Goal: Navigation & Orientation: Find specific page/section

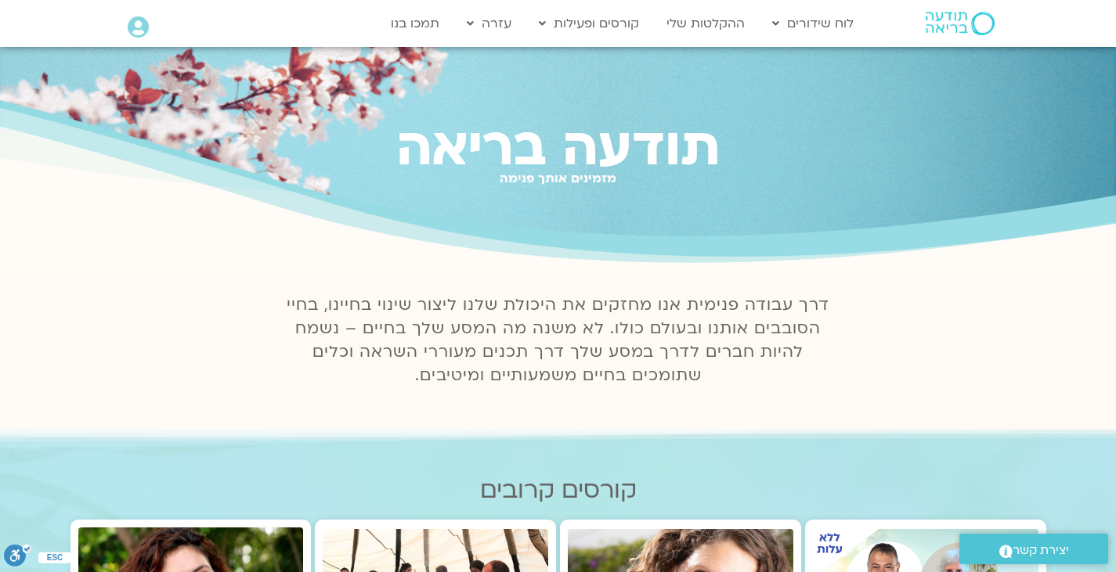
click at [850, 57] on link "לוח שידורים יומי" at bounding box center [850, 56] width 172 height 36
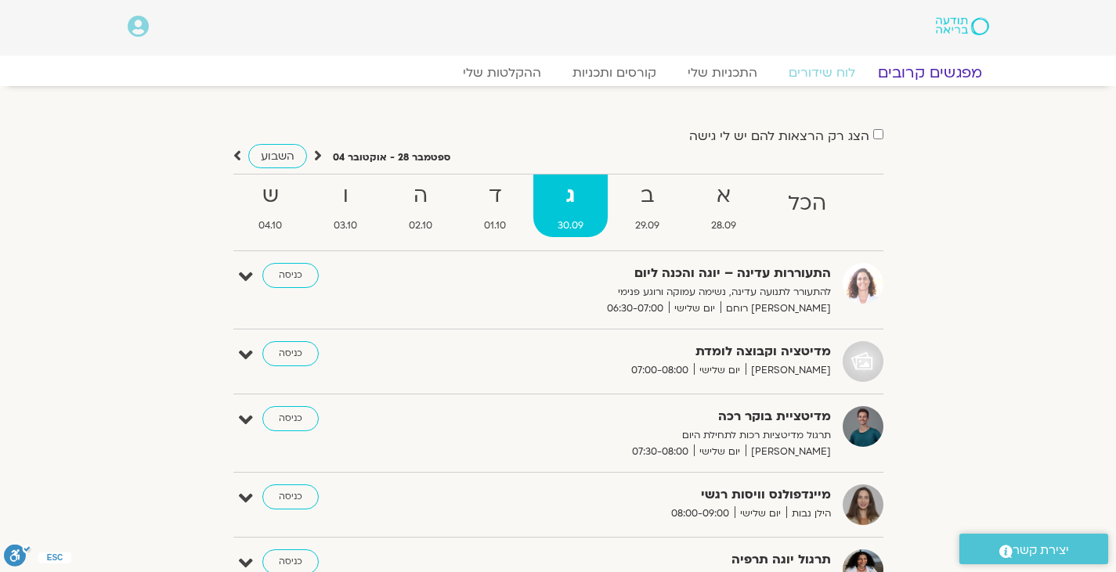
click at [909, 78] on link "מפגשים קרובים" at bounding box center [929, 72] width 142 height 19
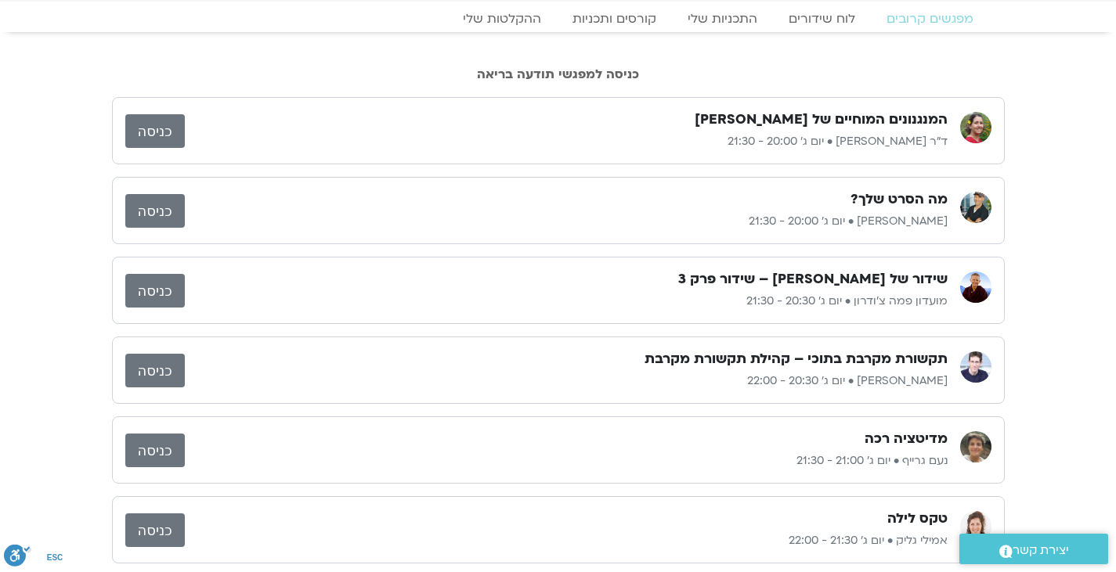
scroll to position [61, 0]
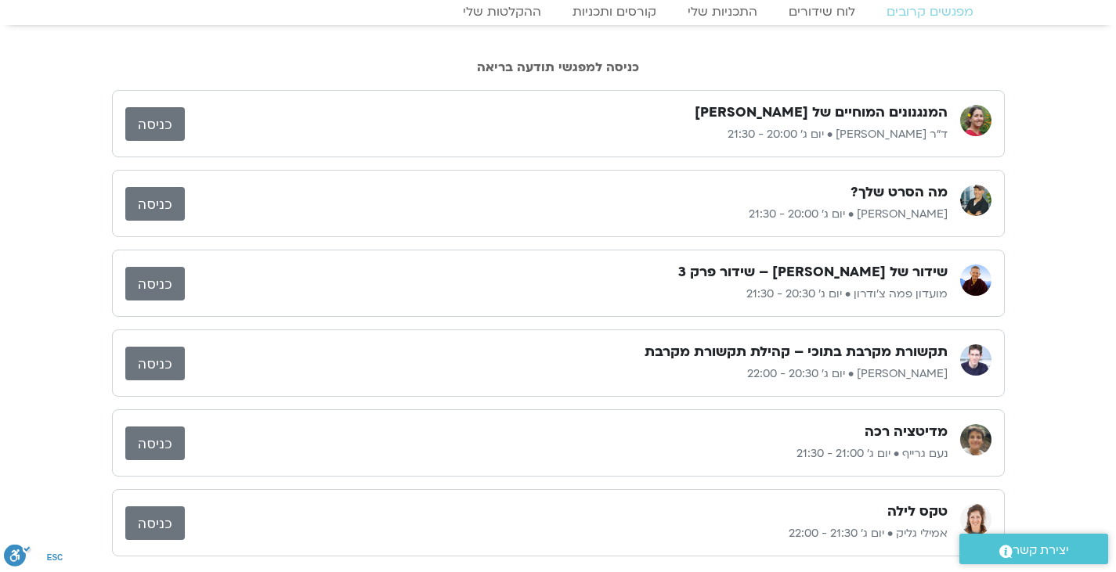
click at [168, 363] on link "כניסה" at bounding box center [155, 364] width 60 height 34
click at [153, 360] on link "כניסה" at bounding box center [155, 364] width 60 height 34
